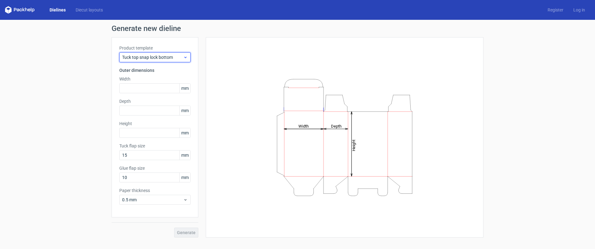
click at [162, 58] on span "Tuck top snap lock bottom" at bounding box center [152, 57] width 61 height 6
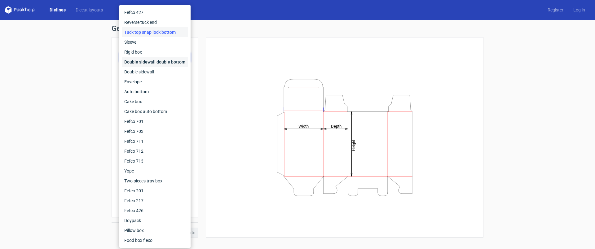
click at [163, 60] on div "Double sidewall double bottom" at bounding box center [155, 62] width 66 height 10
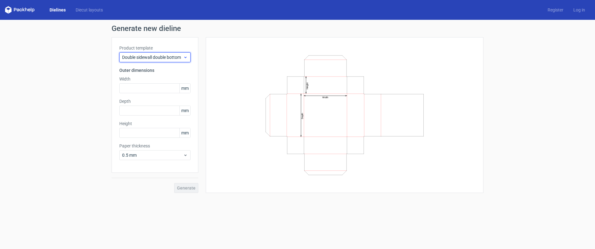
click at [153, 55] on span "Double sidewall double bottom" at bounding box center [152, 57] width 61 height 6
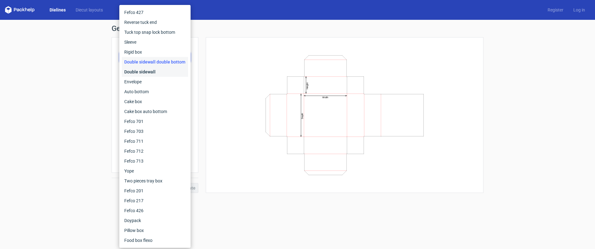
click at [146, 69] on div "Double sidewall" at bounding box center [155, 72] width 66 height 10
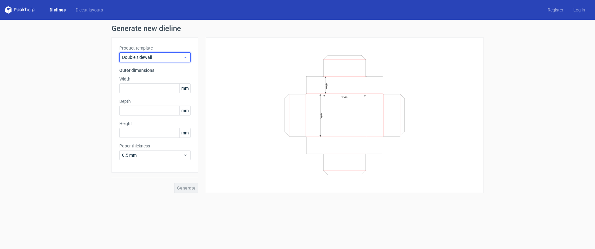
click at [158, 57] on span "Double sidewall" at bounding box center [152, 57] width 61 height 6
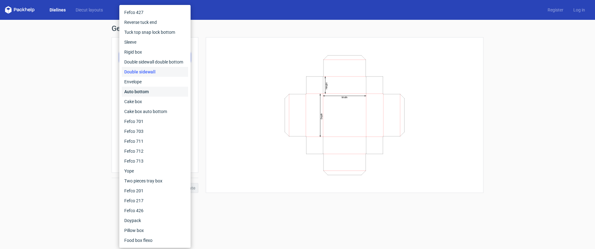
click at [146, 92] on div "Auto bottom" at bounding box center [155, 92] width 66 height 10
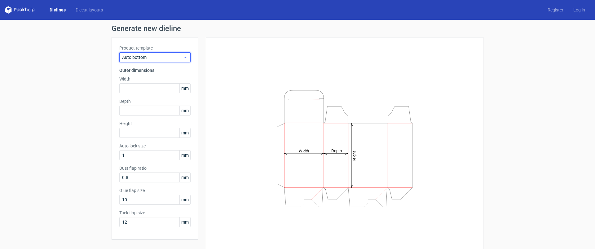
click at [159, 57] on span "Auto bottom" at bounding box center [152, 57] width 61 height 6
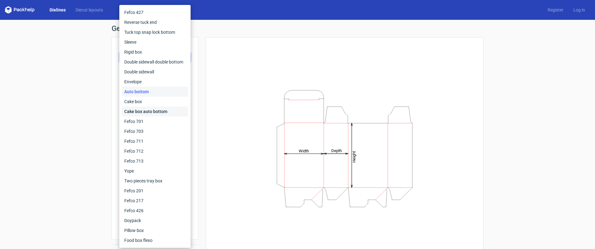
click at [163, 111] on div "Cake box auto bottom" at bounding box center [155, 112] width 66 height 10
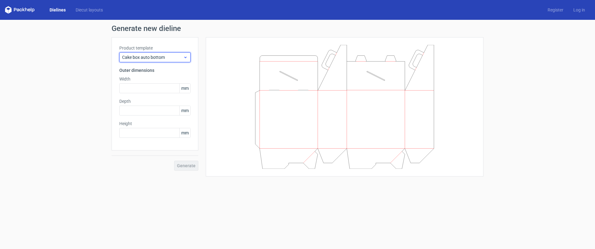
click at [159, 53] on div "Cake box auto bottom" at bounding box center [154, 57] width 71 height 10
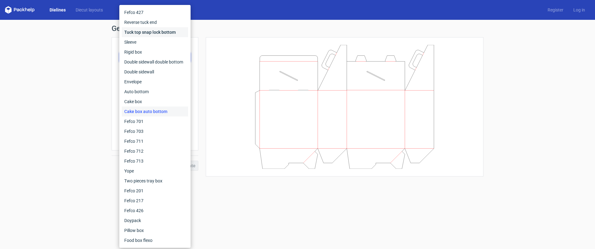
click at [167, 33] on div "Tuck top snap lock bottom" at bounding box center [155, 32] width 66 height 10
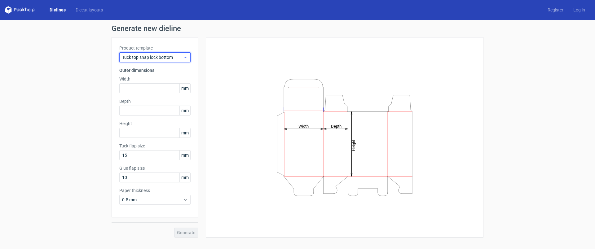
click at [147, 56] on span "Tuck top snap lock bottom" at bounding box center [152, 57] width 61 height 6
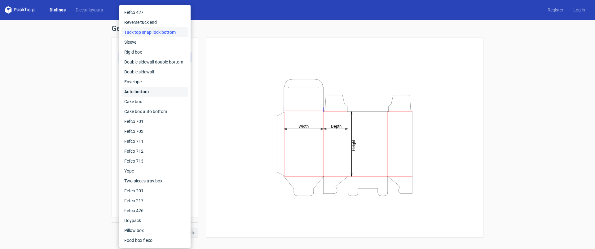
click at [139, 93] on div "Auto bottom" at bounding box center [155, 92] width 66 height 10
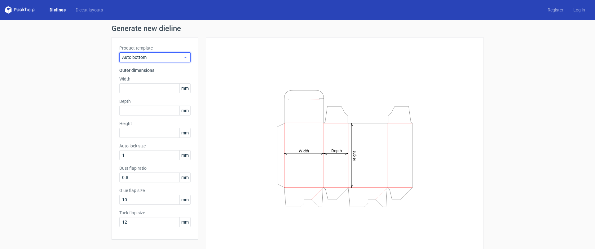
click at [144, 58] on span "Auto bottom" at bounding box center [152, 57] width 61 height 6
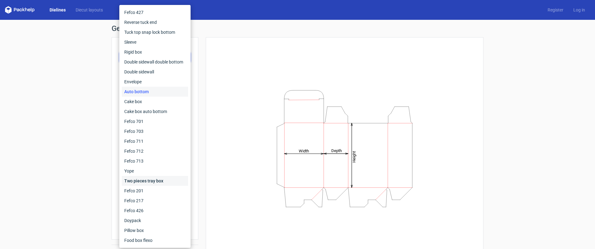
click at [158, 183] on div "Two pieces tray box" at bounding box center [155, 181] width 66 height 10
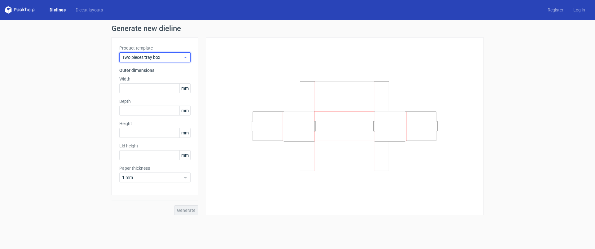
click at [146, 56] on span "Two pieces tray box" at bounding box center [152, 57] width 61 height 6
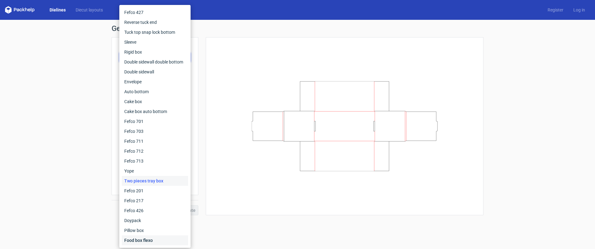
click at [145, 241] on div "Food box flexo" at bounding box center [155, 241] width 66 height 10
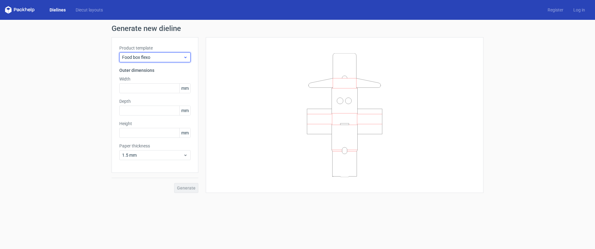
click at [138, 54] on span "Food box flexo" at bounding box center [152, 57] width 61 height 6
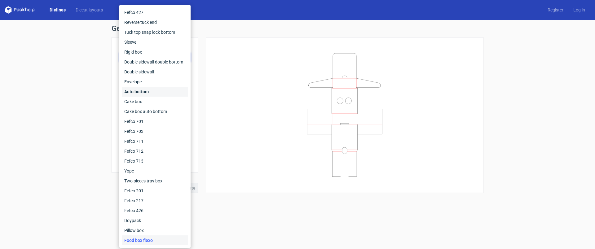
click at [145, 90] on div "Auto bottom" at bounding box center [155, 92] width 66 height 10
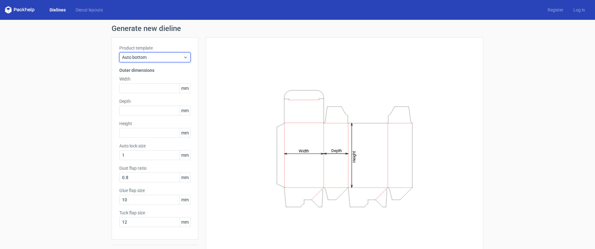
click at [143, 55] on span "Auto bottom" at bounding box center [152, 57] width 61 height 6
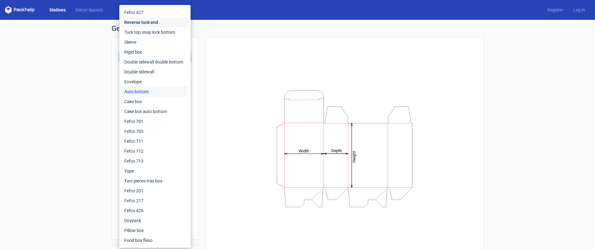
click at [149, 24] on div "Reverse tuck end" at bounding box center [155, 22] width 66 height 10
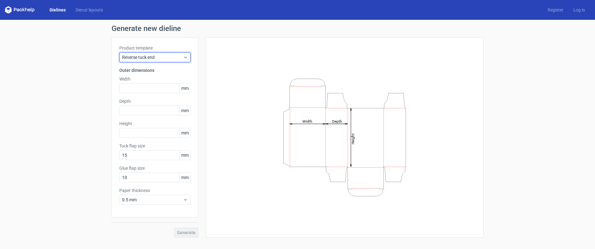
click at [146, 57] on span "Reverse tuck end" at bounding box center [152, 57] width 61 height 6
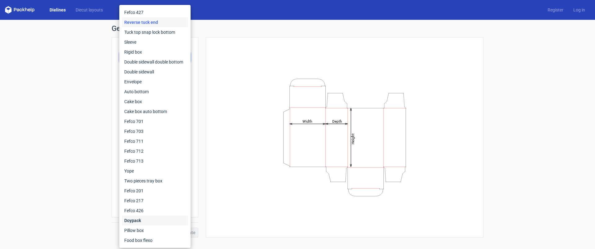
click at [140, 220] on div "Doypack" at bounding box center [155, 221] width 66 height 10
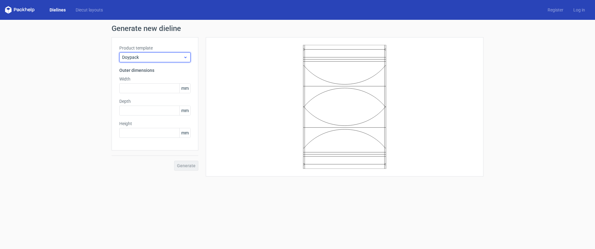
click at [144, 57] on span "Doypack" at bounding box center [152, 57] width 61 height 6
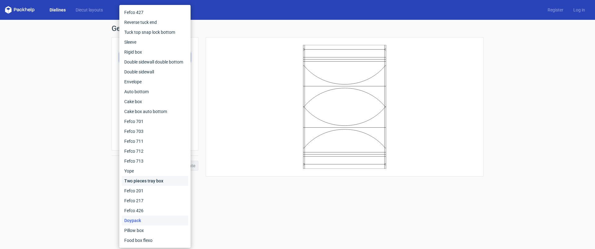
click at [153, 182] on div "Two pieces tray box" at bounding box center [155, 181] width 66 height 10
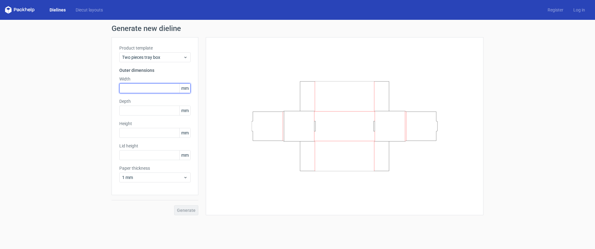
click at [135, 88] on input "text" at bounding box center [154, 88] width 71 height 10
type input "150"
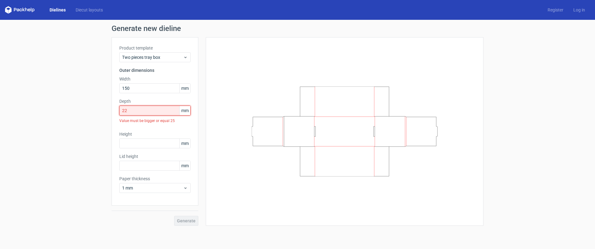
click at [143, 114] on input "22" at bounding box center [154, 111] width 71 height 10
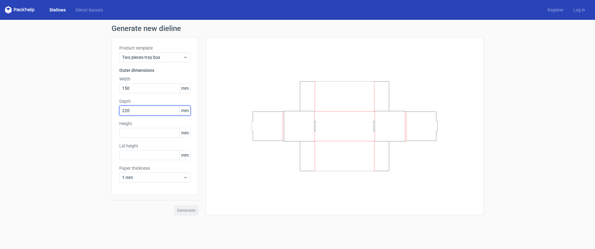
type input "220"
type input "60"
click at [149, 154] on input "text" at bounding box center [154, 155] width 71 height 10
click at [191, 211] on div "Generate" at bounding box center [155, 205] width 87 height 20
click at [152, 157] on input "text" at bounding box center [154, 155] width 71 height 10
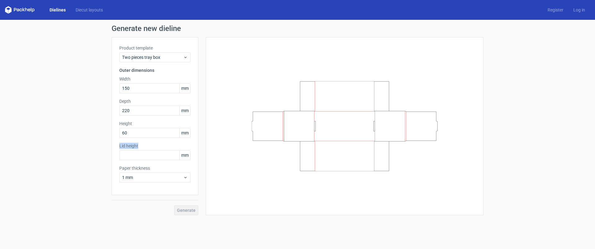
drag, startPoint x: 138, startPoint y: 144, endPoint x: 111, endPoint y: 146, distance: 27.7
click at [111, 146] on div "Generate new dieline Product template Two pieces tray box Outer dimensions Widt…" at bounding box center [297, 120] width 595 height 201
copy label "Lid height"
click at [136, 156] on input "text" at bounding box center [154, 155] width 71 height 10
type input "60"
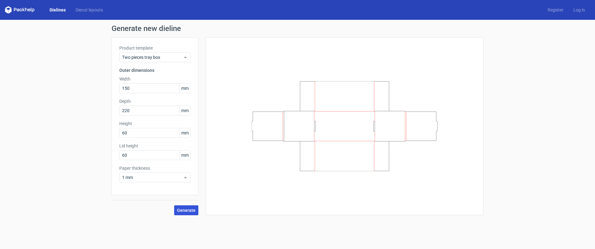
click at [189, 209] on span "Generate" at bounding box center [186, 210] width 19 height 4
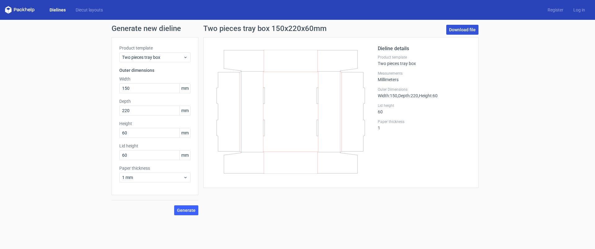
click at [461, 28] on link "Download file" at bounding box center [463, 30] width 32 height 10
click at [167, 58] on span "Two pieces tray box" at bounding box center [152, 57] width 61 height 6
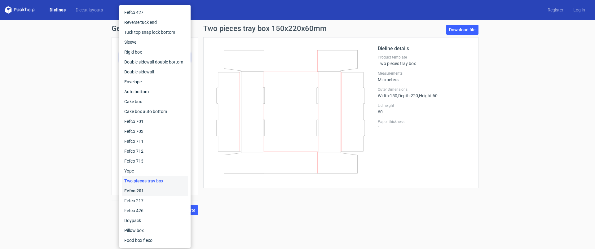
click at [136, 191] on div "Fefco 201" at bounding box center [155, 191] width 66 height 10
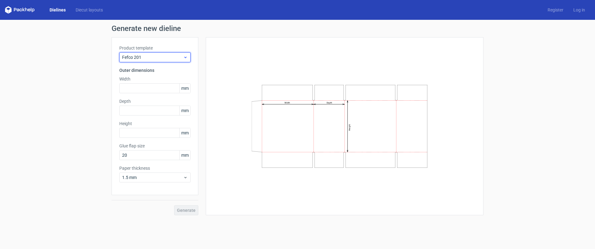
click at [147, 59] on span "Fefco 201" at bounding box center [152, 57] width 61 height 6
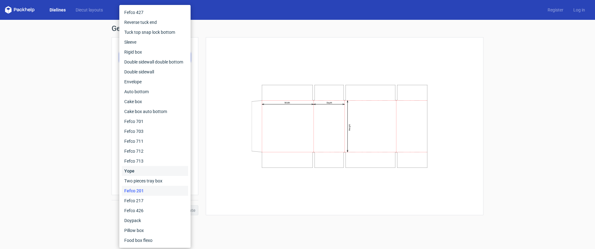
click at [140, 168] on div "Yope" at bounding box center [155, 171] width 66 height 10
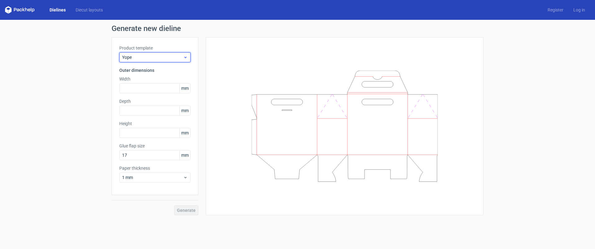
click at [149, 56] on span "Yope" at bounding box center [152, 57] width 61 height 6
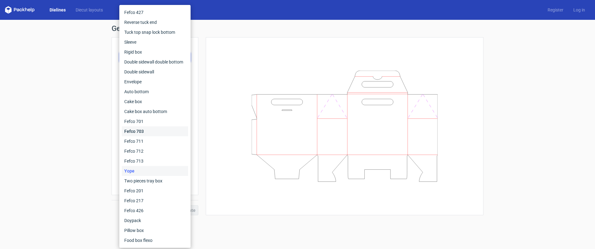
click at [140, 129] on div "Fefco 703" at bounding box center [155, 132] width 66 height 10
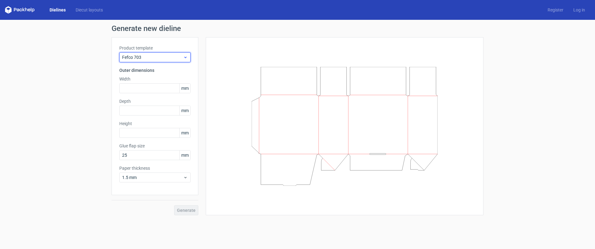
click at [150, 53] on div "Fefco 703" at bounding box center [154, 57] width 71 height 10
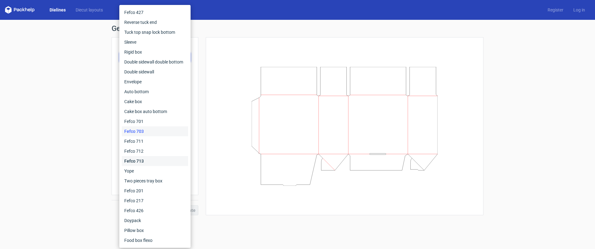
click at [139, 162] on div "Fefco 713" at bounding box center [155, 161] width 66 height 10
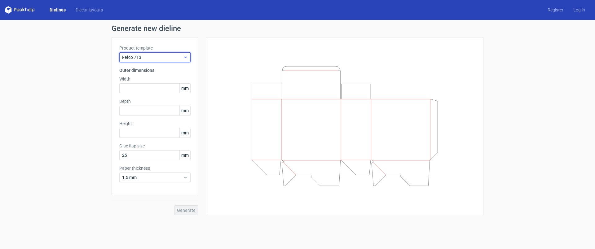
click at [144, 56] on span "Fefco 713" at bounding box center [152, 57] width 61 height 6
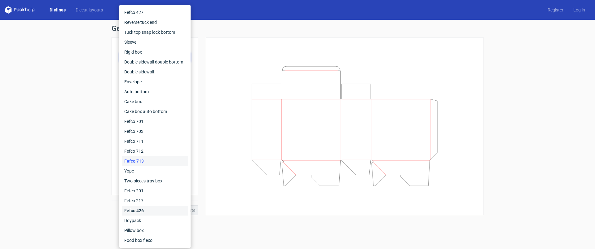
click at [142, 213] on div "Fefco 426" at bounding box center [155, 211] width 66 height 10
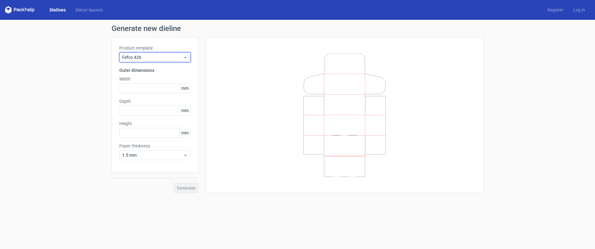
click at [158, 55] on span "Fefco 426" at bounding box center [152, 57] width 61 height 6
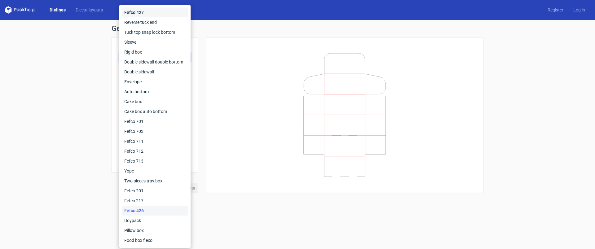
click at [141, 9] on div "Fefco 427" at bounding box center [155, 12] width 66 height 10
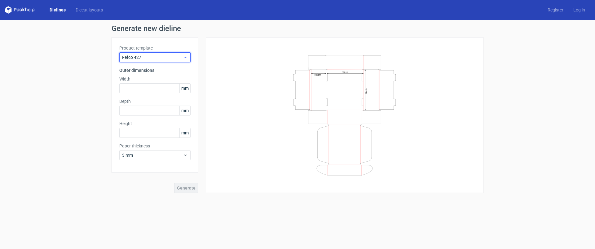
click at [142, 58] on span "Fefco 427" at bounding box center [152, 57] width 61 height 6
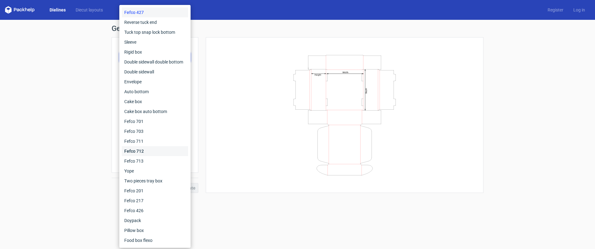
click at [134, 153] on div "Fefco 712" at bounding box center [155, 151] width 66 height 10
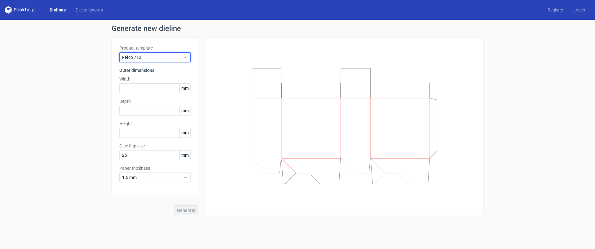
click at [159, 54] on span "Fefco 712" at bounding box center [152, 57] width 61 height 6
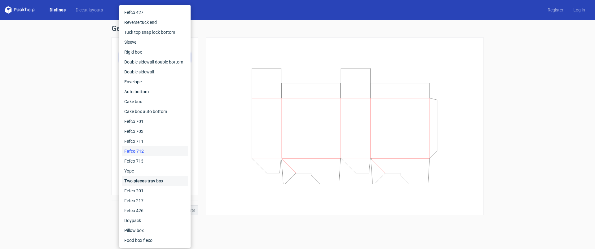
click at [149, 182] on div "Two pieces tray box" at bounding box center [155, 181] width 66 height 10
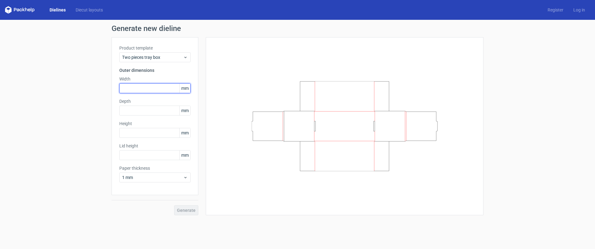
click at [131, 86] on input "text" at bounding box center [154, 88] width 71 height 10
type input "150"
type input "220"
type input "60"
click at [136, 157] on input "text" at bounding box center [154, 155] width 71 height 10
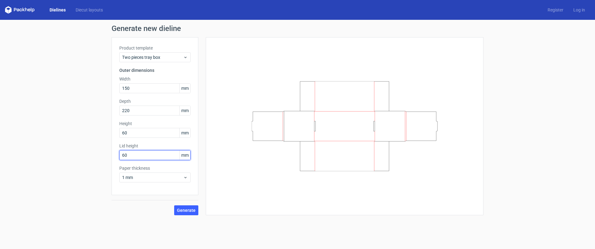
type input "60"
click at [185, 208] on span "Generate" at bounding box center [186, 210] width 19 height 4
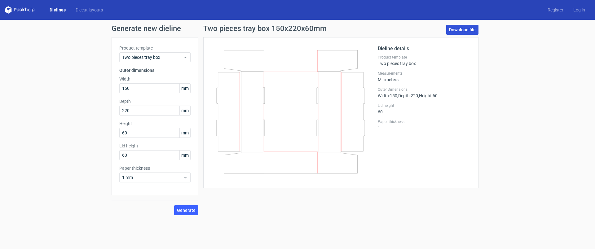
click at [466, 30] on link "Download file" at bounding box center [463, 30] width 32 height 10
click at [128, 88] on input "150" at bounding box center [154, 88] width 71 height 10
drag, startPoint x: 125, startPoint y: 89, endPoint x: 132, endPoint y: 88, distance: 7.5
click at [132, 88] on input "150" at bounding box center [154, 88] width 71 height 10
type input "145"
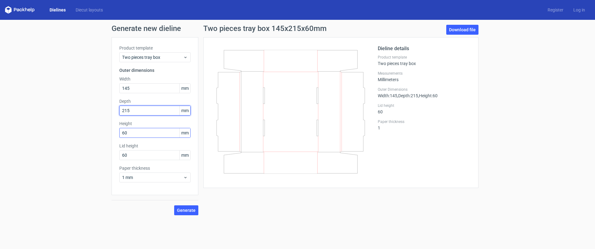
type input "215"
click at [131, 131] on input "60" at bounding box center [154, 133] width 71 height 10
drag, startPoint x: 129, startPoint y: 133, endPoint x: 121, endPoint y: 133, distance: 8.4
click at [121, 133] on input "60" at bounding box center [154, 133] width 71 height 10
drag, startPoint x: 131, startPoint y: 87, endPoint x: 115, endPoint y: 87, distance: 15.8
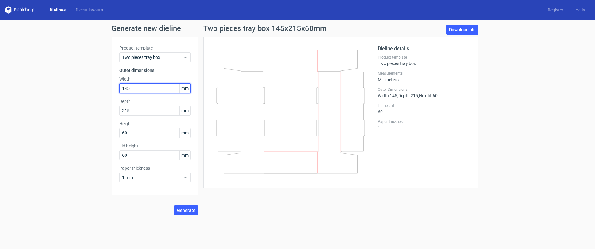
click at [115, 87] on div "Product template Two pieces tray box Outer dimensions Width 145 mm Depth 215 mm…" at bounding box center [155, 116] width 87 height 158
type input "150"
type input "220"
click at [128, 155] on input "60" at bounding box center [154, 155] width 71 height 10
drag, startPoint x: 127, startPoint y: 155, endPoint x: 112, endPoint y: 154, distance: 15.2
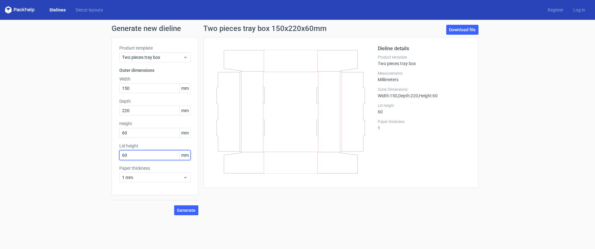
click at [112, 154] on div "Product template Two pieces tray box Outer dimensions Width 150 mm Depth 220 mm…" at bounding box center [155, 116] width 87 height 158
type input "52"
drag, startPoint x: 130, startPoint y: 133, endPoint x: 100, endPoint y: 131, distance: 30.4
click at [100, 131] on div "Generate new dieline Product template Two pieces tray box Outer dimensions Widt…" at bounding box center [297, 120] width 595 height 201
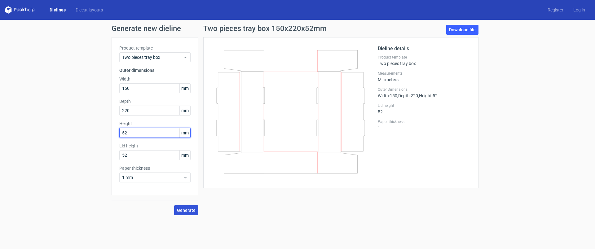
type input "52"
click at [185, 210] on span "Generate" at bounding box center [186, 210] width 19 height 4
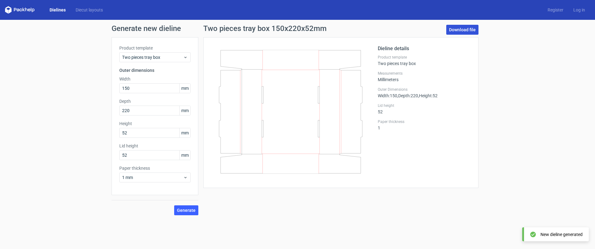
click at [463, 29] on link "Download file" at bounding box center [463, 30] width 32 height 10
drag, startPoint x: 131, startPoint y: 87, endPoint x: 102, endPoint y: 86, distance: 29.2
click at [102, 86] on div "Generate new dieline Product template Two pieces tray box Outer dimensions Widt…" at bounding box center [297, 120] width 595 height 201
type input "145"
type input "215"
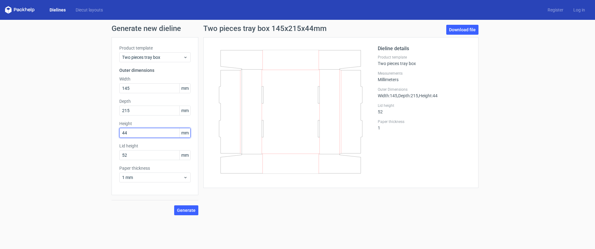
type input "4"
type input "55"
drag, startPoint x: 130, startPoint y: 154, endPoint x: 121, endPoint y: 155, distance: 9.0
click at [121, 155] on input "52" at bounding box center [154, 155] width 71 height 10
type input "4"
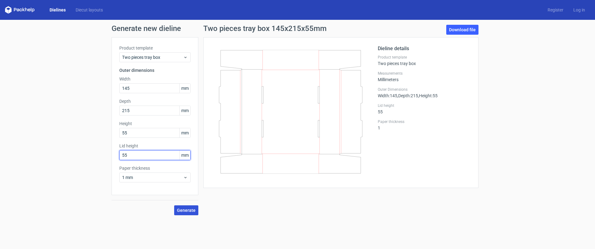
type input "55"
click at [190, 211] on span "Generate" at bounding box center [186, 210] width 19 height 4
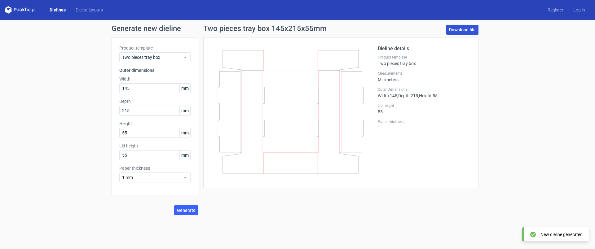
click at [460, 33] on link "Download file" at bounding box center [463, 30] width 32 height 10
click at [166, 61] on div "Two pieces tray box" at bounding box center [154, 57] width 71 height 10
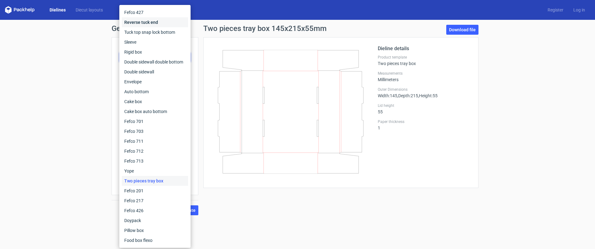
click at [139, 20] on div "Reverse tuck end" at bounding box center [155, 22] width 66 height 10
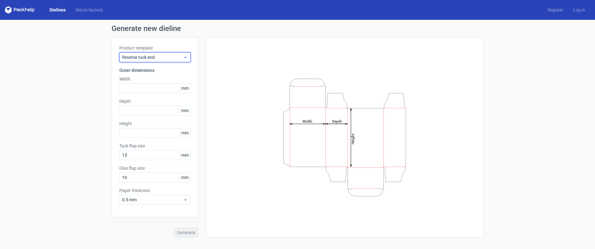
click at [143, 55] on span "Reverse tuck end" at bounding box center [152, 57] width 61 height 6
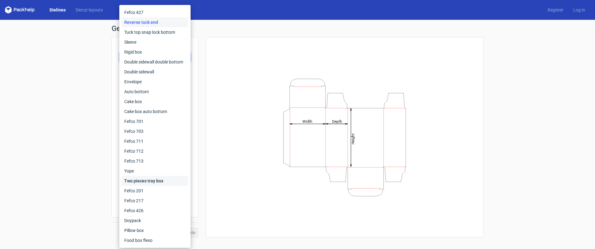
click at [153, 181] on div "Two pieces tray box" at bounding box center [155, 181] width 66 height 10
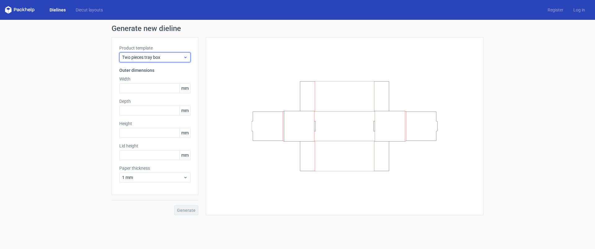
click at [138, 55] on span "Two pieces tray box" at bounding box center [152, 57] width 61 height 6
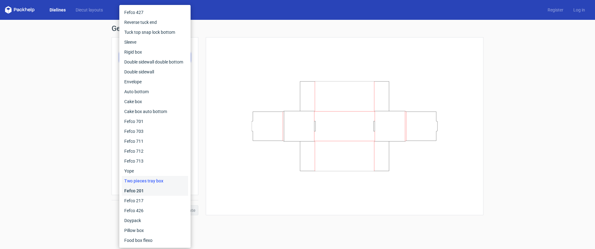
click at [140, 192] on div "Fefco 201" at bounding box center [155, 191] width 66 height 10
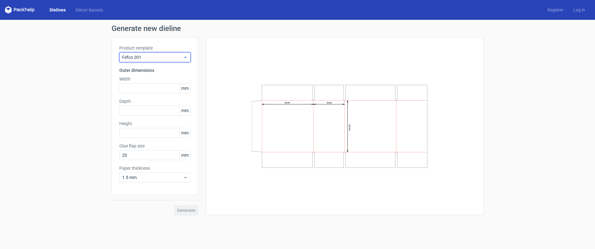
click at [146, 61] on div "Fefco 201" at bounding box center [154, 57] width 71 height 10
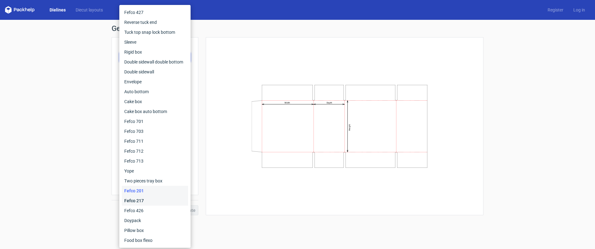
click at [135, 202] on div "Fefco 217" at bounding box center [155, 201] width 66 height 10
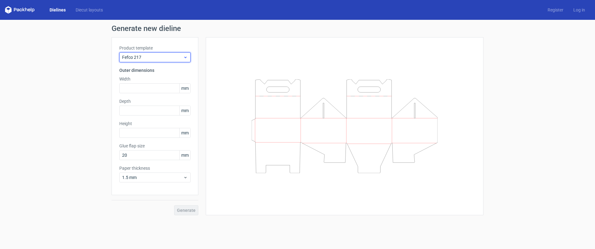
click at [143, 59] on span "Fefco 217" at bounding box center [152, 57] width 61 height 6
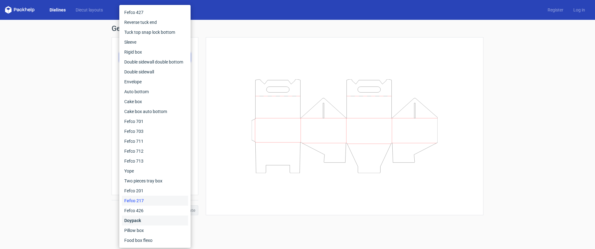
click at [139, 222] on div "Doypack" at bounding box center [155, 221] width 66 height 10
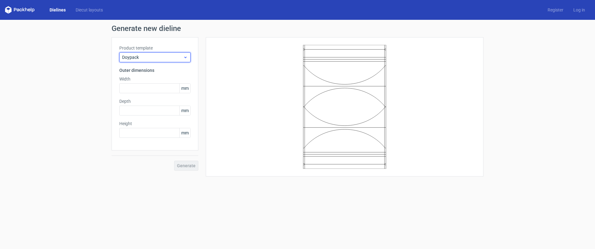
click at [159, 57] on span "Doypack" at bounding box center [152, 57] width 61 height 6
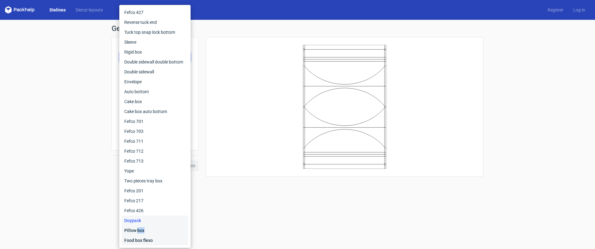
drag, startPoint x: 140, startPoint y: 229, endPoint x: 140, endPoint y: 233, distance: 4.0
click at [141, 240] on div "Food box flexo" at bounding box center [155, 241] width 66 height 10
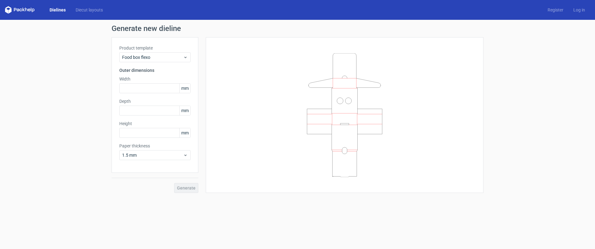
click at [153, 51] on div "Product template Food box flexo" at bounding box center [154, 53] width 71 height 17
click at [150, 55] on span "Food box flexo" at bounding box center [152, 57] width 61 height 6
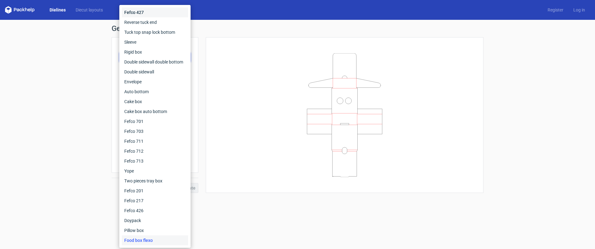
click at [141, 11] on div "Fefco 427" at bounding box center [155, 12] width 66 height 10
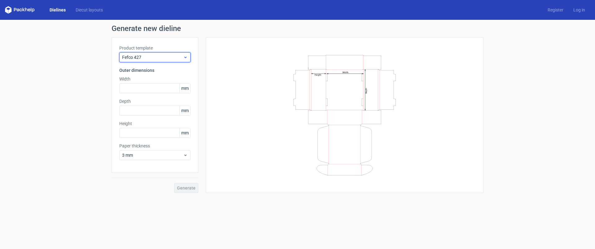
click at [151, 57] on span "Fefco 427" at bounding box center [152, 57] width 61 height 6
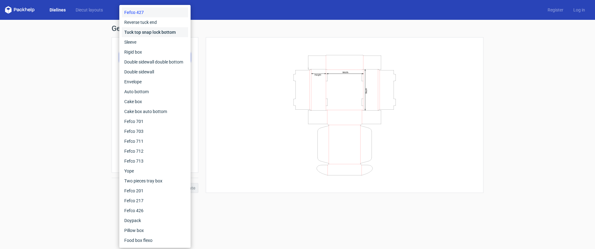
click at [146, 32] on div "Tuck top snap lock bottom" at bounding box center [155, 32] width 66 height 10
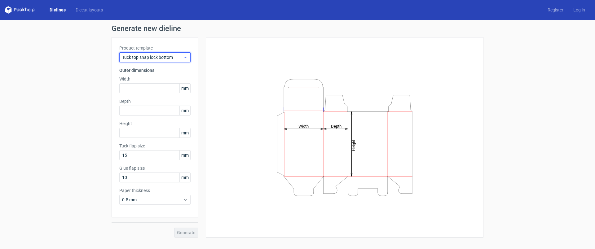
click at [141, 56] on span "Tuck top snap lock bottom" at bounding box center [152, 57] width 61 height 6
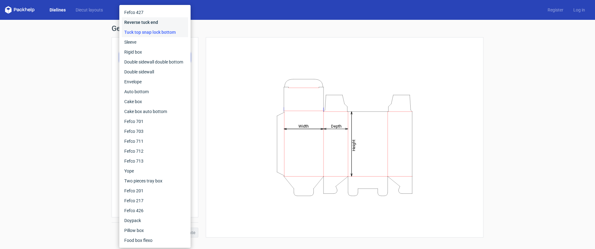
click at [149, 22] on div "Reverse tuck end" at bounding box center [155, 22] width 66 height 10
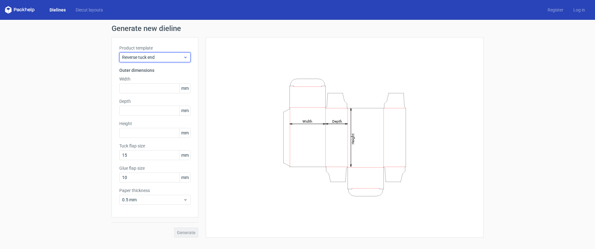
click at [150, 56] on span "Reverse tuck end" at bounding box center [152, 57] width 61 height 6
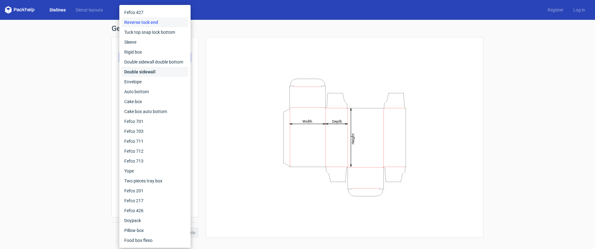
click at [159, 71] on div "Double sidewall" at bounding box center [155, 72] width 66 height 10
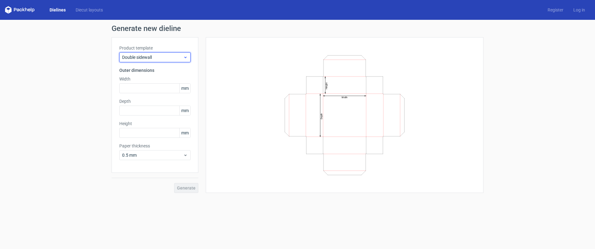
click at [153, 57] on span "Double sidewall" at bounding box center [152, 57] width 61 height 6
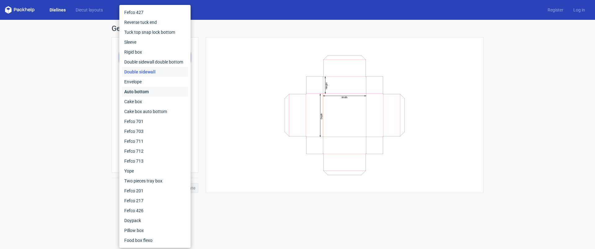
click at [143, 94] on div "Auto bottom" at bounding box center [155, 92] width 66 height 10
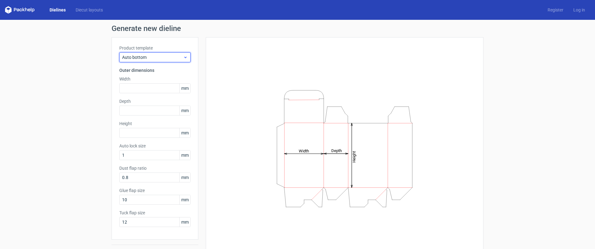
click at [140, 52] on div "Auto bottom" at bounding box center [154, 57] width 71 height 10
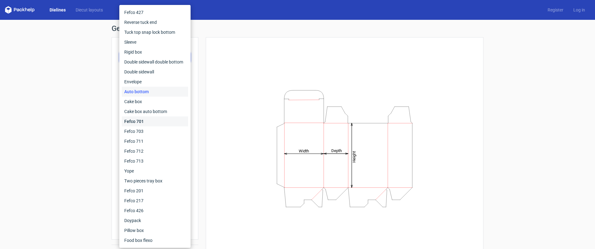
click at [133, 121] on div "Fefco 701" at bounding box center [155, 122] width 66 height 10
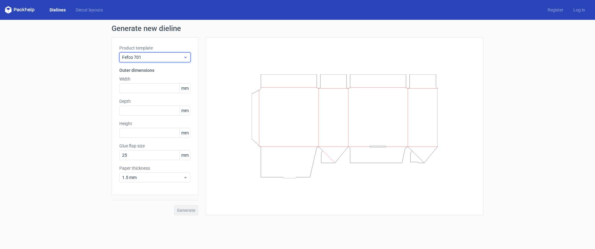
click at [172, 56] on span "Fefco 701" at bounding box center [152, 57] width 61 height 6
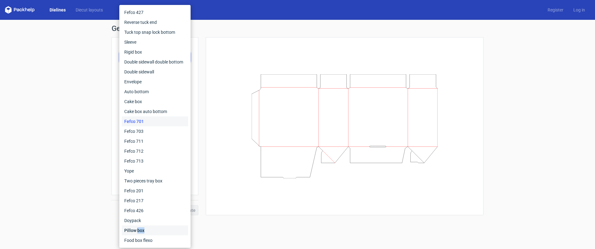
drag, startPoint x: 143, startPoint y: 231, endPoint x: 137, endPoint y: 51, distance: 180.9
click at [136, 54] on div "Fefco 427 Reverse tuck end Tuck top snap lock bottom Sleeve Rigid box Double si…" at bounding box center [155, 126] width 66 height 238
click at [137, 51] on div "Rigid box" at bounding box center [155, 52] width 66 height 10
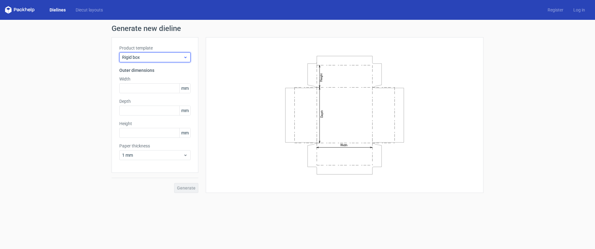
click at [146, 58] on span "Rigid box" at bounding box center [152, 57] width 61 height 6
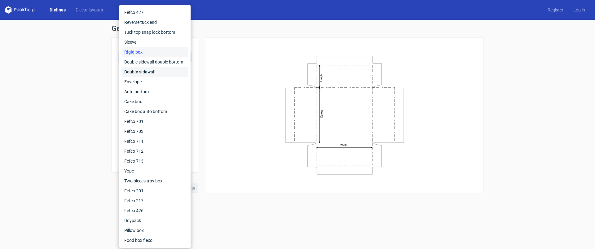
click at [135, 71] on div "Double sidewall" at bounding box center [155, 72] width 66 height 10
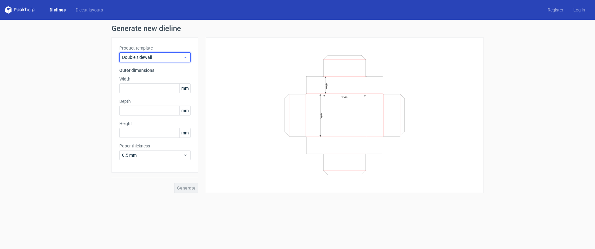
click at [142, 55] on span "Double sidewall" at bounding box center [152, 57] width 61 height 6
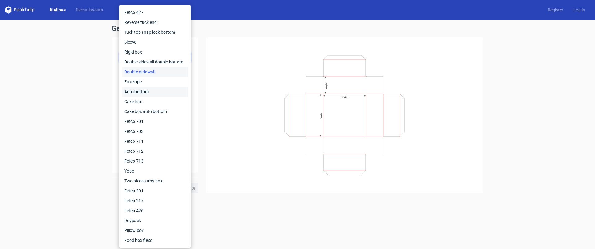
click at [140, 90] on div "Auto bottom" at bounding box center [155, 92] width 66 height 10
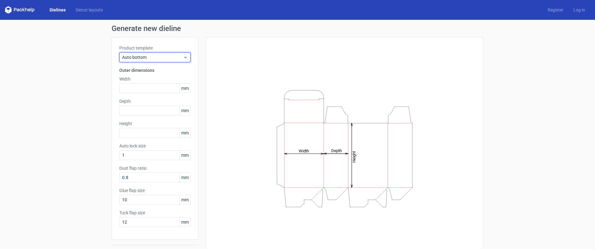
click at [146, 57] on span "Auto bottom" at bounding box center [152, 57] width 61 height 6
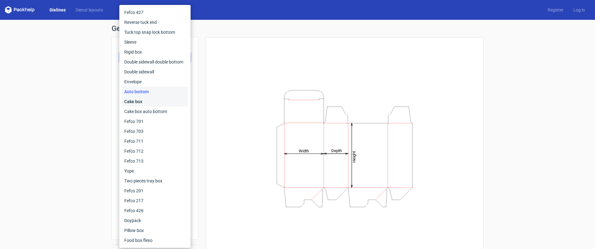
click at [139, 100] on div "Cake box" at bounding box center [155, 102] width 66 height 10
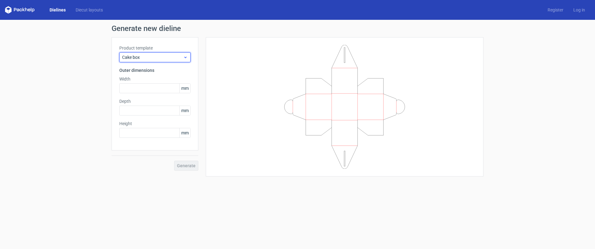
click at [152, 59] on span "Cake box" at bounding box center [152, 57] width 61 height 6
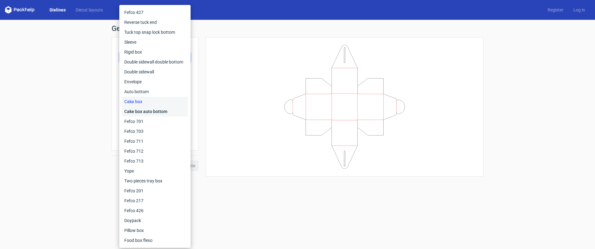
click at [138, 111] on div "Cake box auto bottom" at bounding box center [155, 112] width 66 height 10
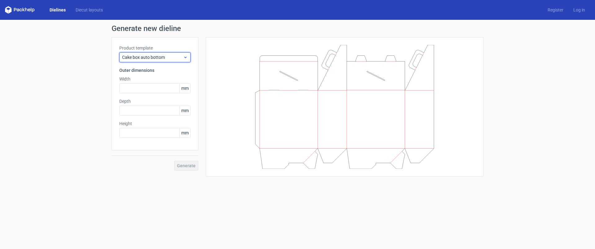
click at [149, 58] on span "Cake box auto bottom" at bounding box center [152, 57] width 61 height 6
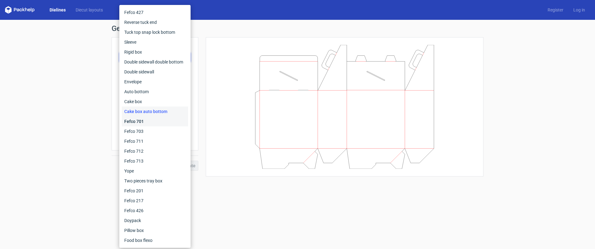
click at [137, 120] on div "Fefco 701" at bounding box center [155, 122] width 66 height 10
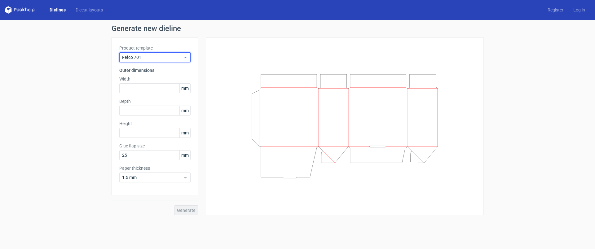
click at [150, 56] on span "Fefco 701" at bounding box center [152, 57] width 61 height 6
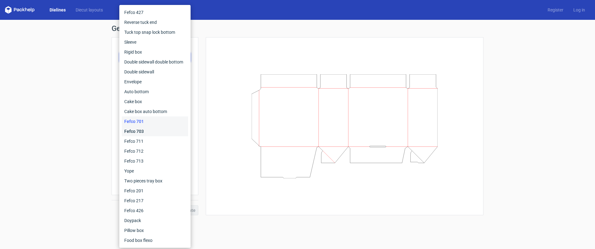
click at [141, 131] on div "Fefco 703" at bounding box center [155, 132] width 66 height 10
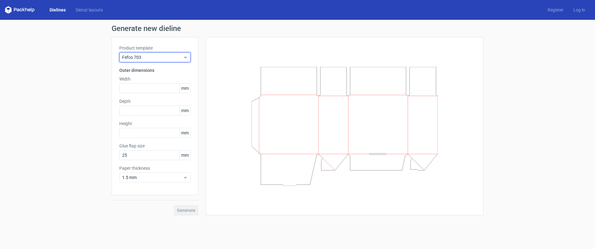
click at [156, 60] on span "Fefco 703" at bounding box center [152, 57] width 61 height 6
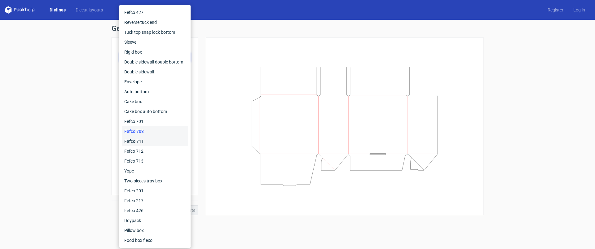
click at [137, 140] on div "Fefco 711" at bounding box center [155, 141] width 66 height 10
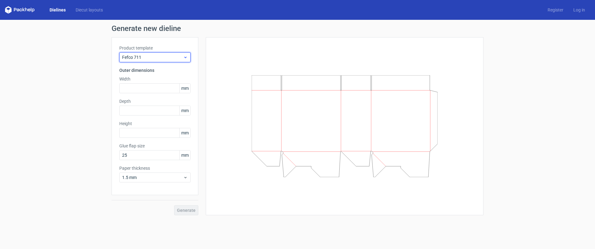
click at [162, 58] on span "Fefco 711" at bounding box center [152, 57] width 61 height 6
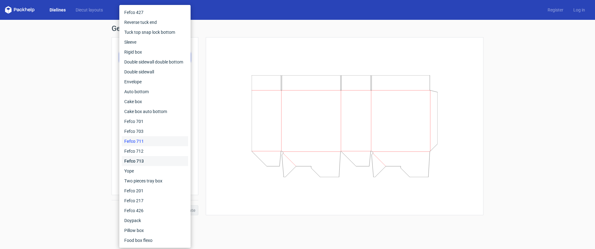
click at [136, 160] on div "Fefco 713" at bounding box center [155, 161] width 66 height 10
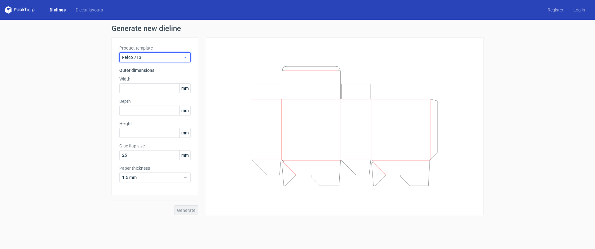
click at [161, 55] on span "Fefco 713" at bounding box center [152, 57] width 61 height 6
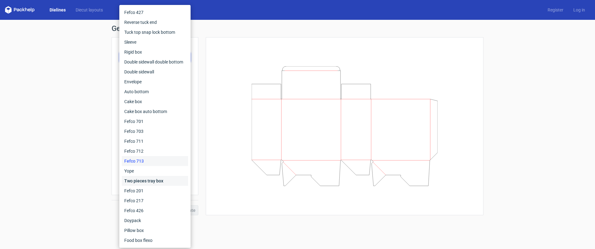
click at [143, 181] on div "Two pieces tray box" at bounding box center [155, 181] width 66 height 10
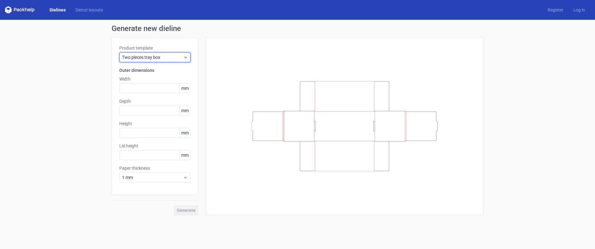
click at [169, 57] on span "Two pieces tray box" at bounding box center [152, 57] width 61 height 6
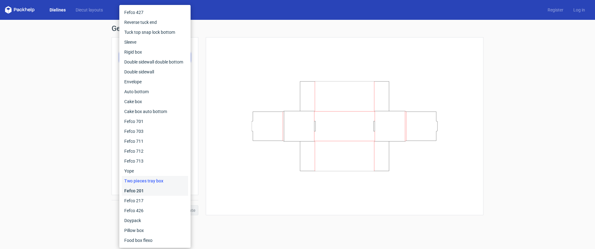
click at [145, 192] on div "Fefco 201" at bounding box center [155, 191] width 66 height 10
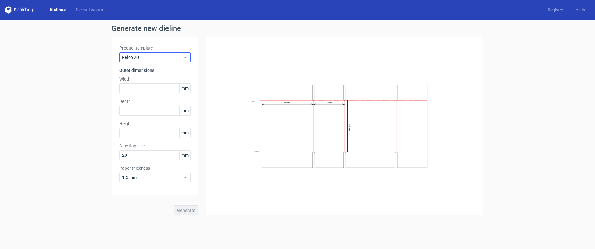
drag, startPoint x: 162, startPoint y: 48, endPoint x: 158, endPoint y: 56, distance: 9.3
click at [161, 49] on label "Product template" at bounding box center [154, 48] width 71 height 6
click at [158, 56] on span "Fefco 201" at bounding box center [152, 57] width 61 height 6
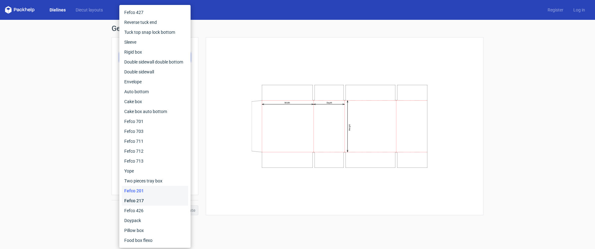
click at [143, 202] on div "Fefco 217" at bounding box center [155, 201] width 66 height 10
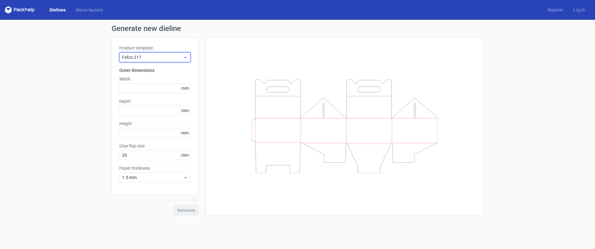
click at [149, 56] on span "Fefco 217" at bounding box center [152, 57] width 61 height 6
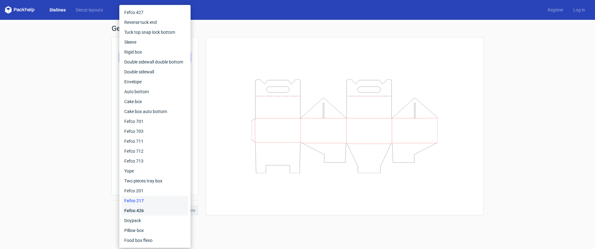
click at [142, 210] on div "Fefco 426" at bounding box center [155, 211] width 66 height 10
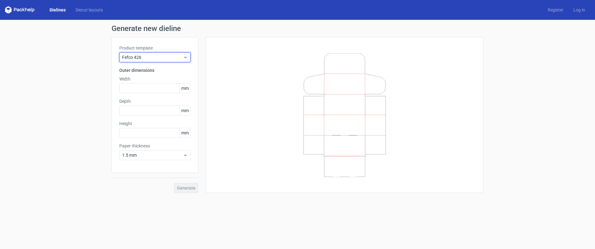
click at [154, 56] on span "Fefco 426" at bounding box center [152, 57] width 61 height 6
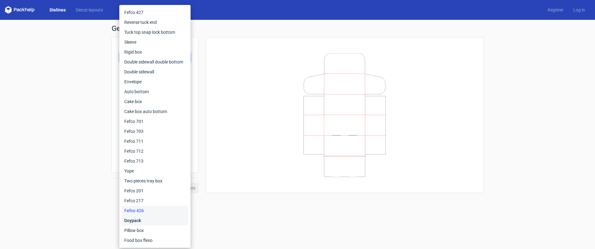
click at [138, 222] on div "Doypack" at bounding box center [155, 221] width 66 height 10
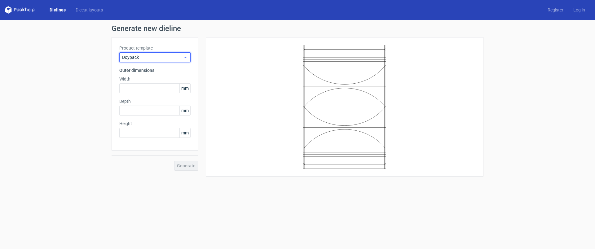
click at [152, 55] on span "Doypack" at bounding box center [152, 57] width 61 height 6
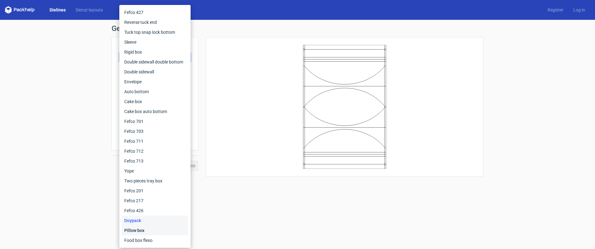
click at [139, 227] on div "Pillow box" at bounding box center [155, 231] width 66 height 10
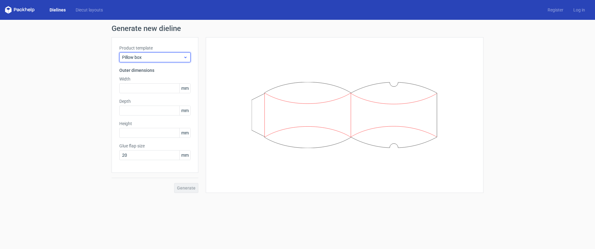
click at [171, 53] on div "Pillow box" at bounding box center [154, 57] width 71 height 10
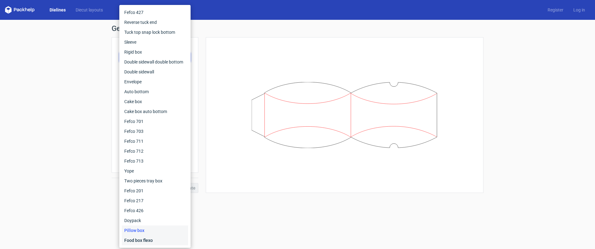
click at [144, 237] on div "Food box flexo" at bounding box center [155, 241] width 66 height 10
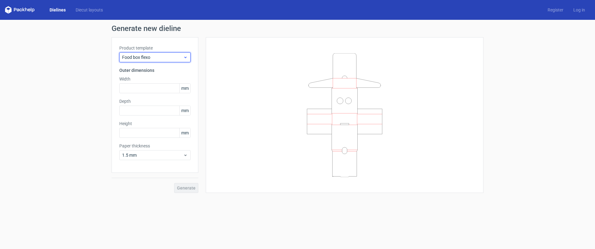
click at [155, 57] on span "Food box flexo" at bounding box center [152, 57] width 61 height 6
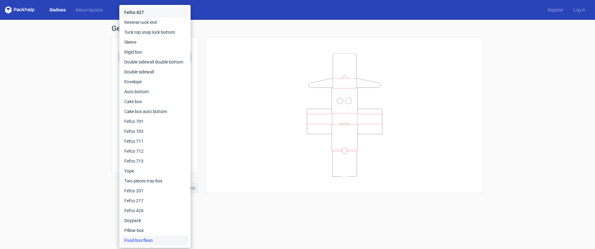
click at [141, 11] on div "Fefco 427" at bounding box center [155, 12] width 66 height 10
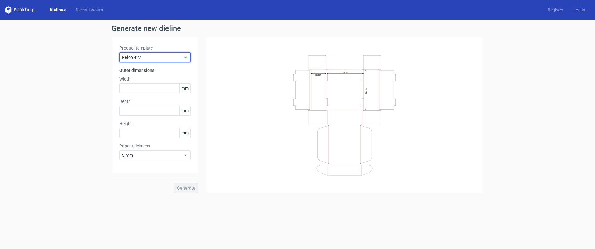
click at [153, 58] on span "Fefco 427" at bounding box center [152, 57] width 61 height 6
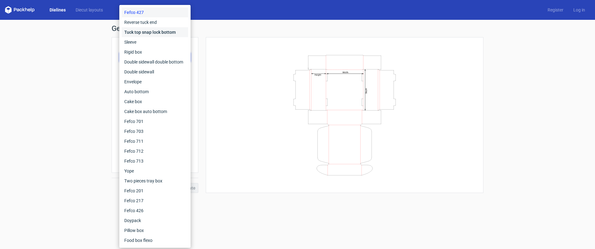
click at [149, 33] on div "Tuck top snap lock bottom" at bounding box center [155, 32] width 66 height 10
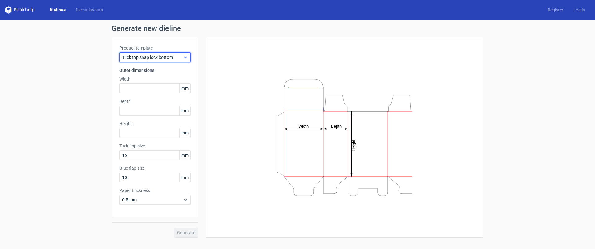
click at [152, 59] on span "Tuck top snap lock bottom" at bounding box center [152, 57] width 61 height 6
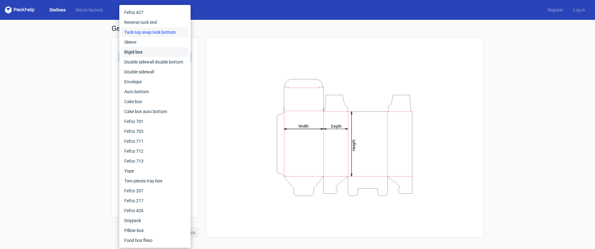
click at [142, 53] on div "Rigid box" at bounding box center [155, 52] width 66 height 10
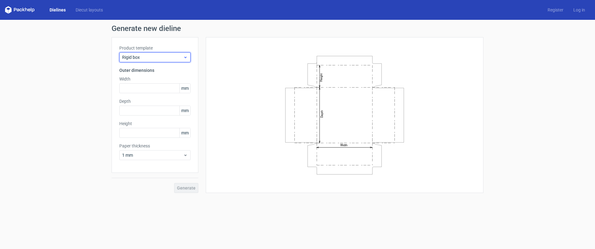
click at [153, 59] on span "Rigid box" at bounding box center [152, 57] width 61 height 6
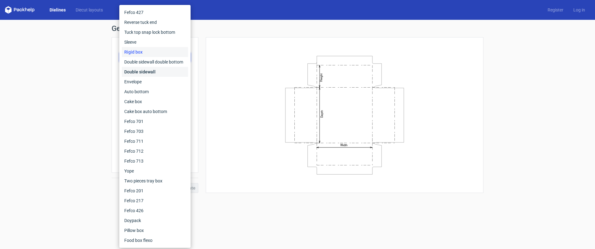
click at [149, 71] on div "Double sidewall" at bounding box center [155, 72] width 66 height 10
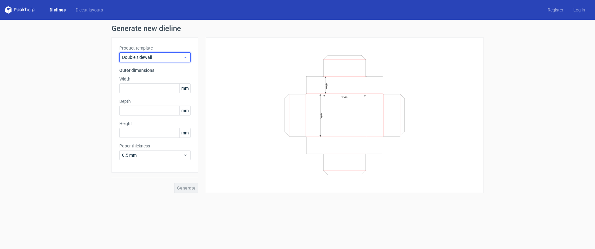
click at [161, 54] on span "Double sidewall" at bounding box center [152, 57] width 61 height 6
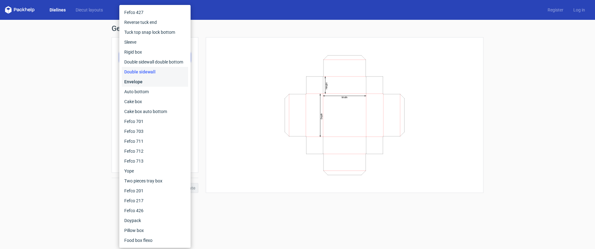
click at [140, 81] on div "Envelope" at bounding box center [155, 82] width 66 height 10
